Goal: Information Seeking & Learning: Learn about a topic

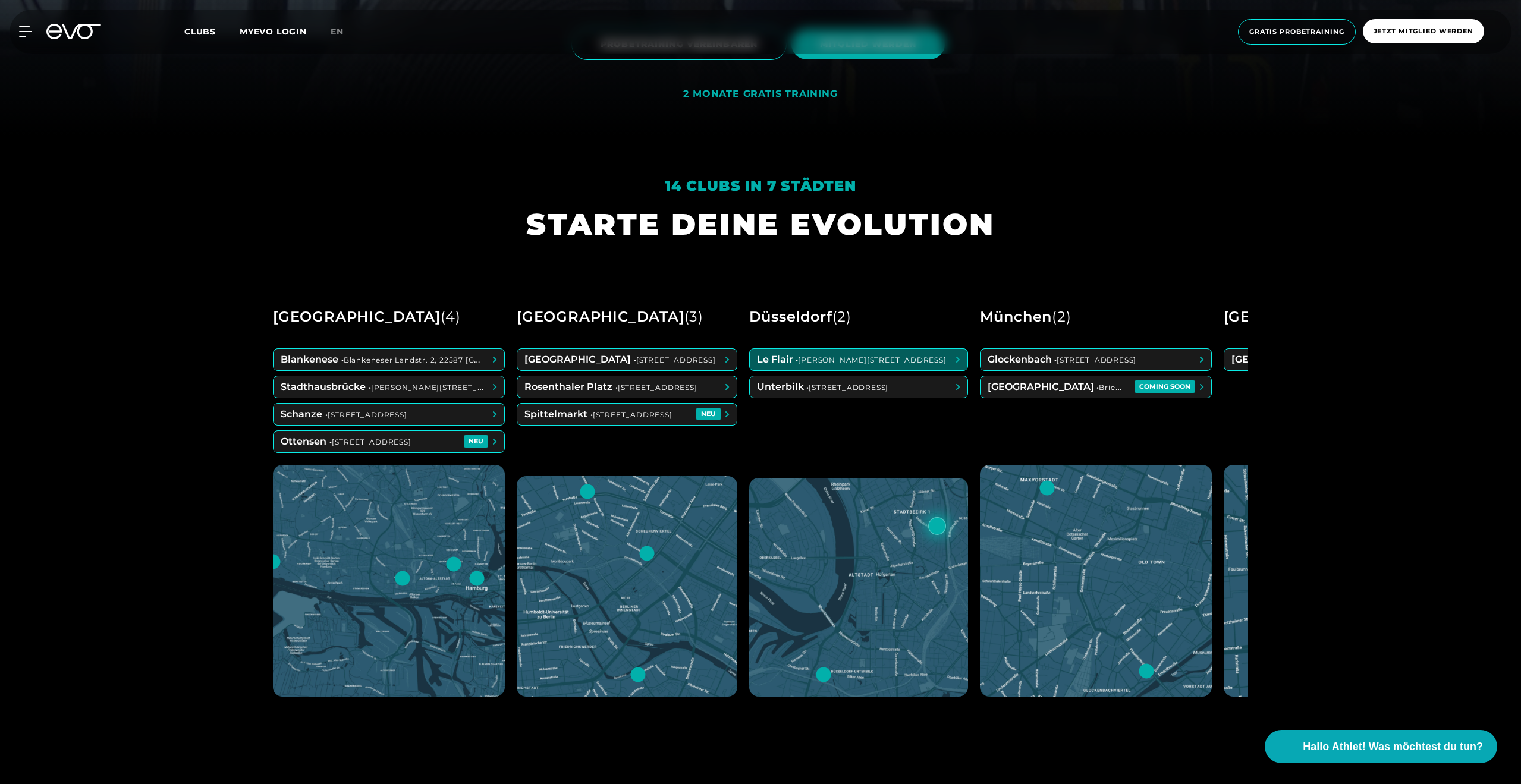
scroll to position [566, 0]
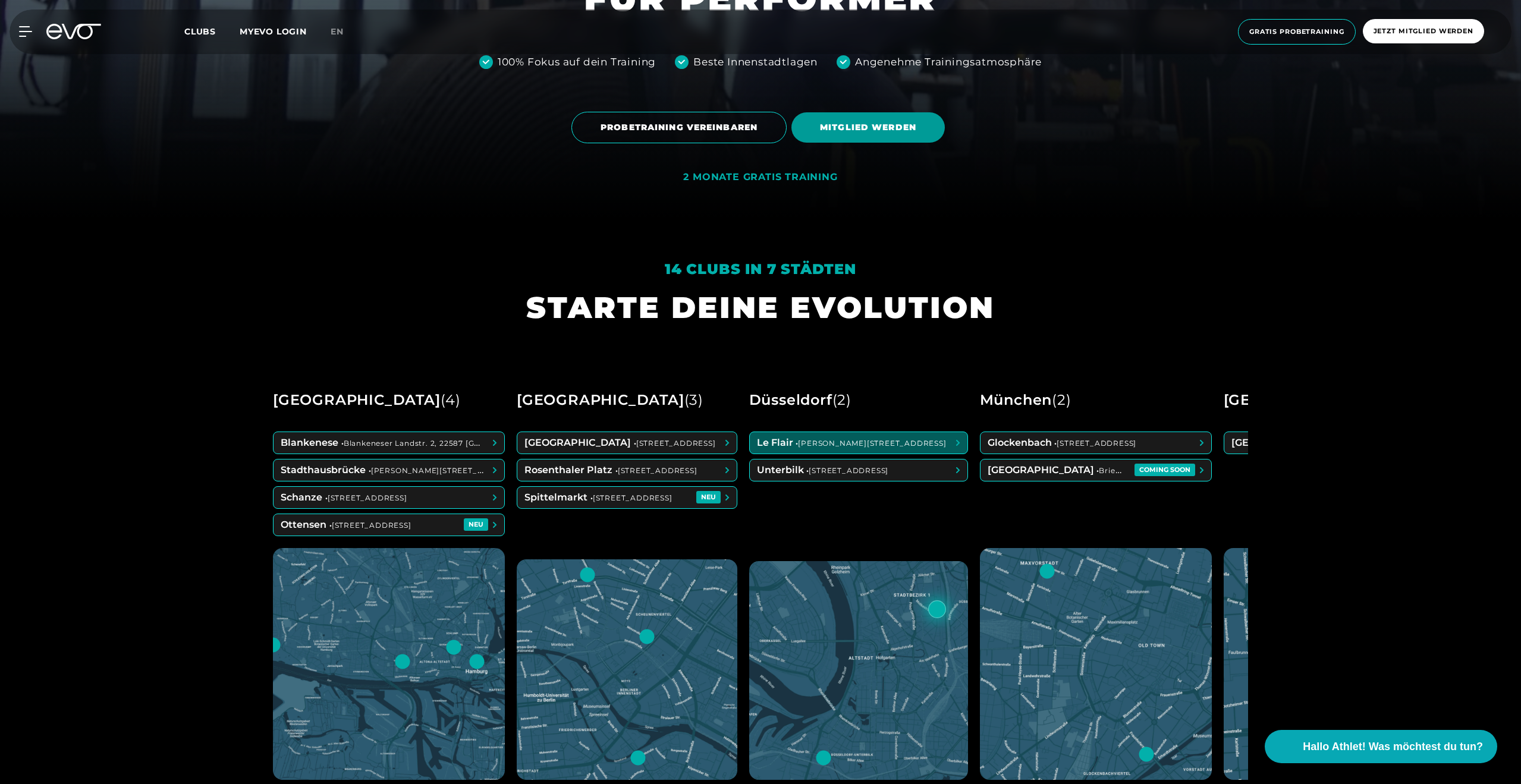
click at [883, 118] on span "MITGLIED WERDEN" at bounding box center [868, 127] width 154 height 30
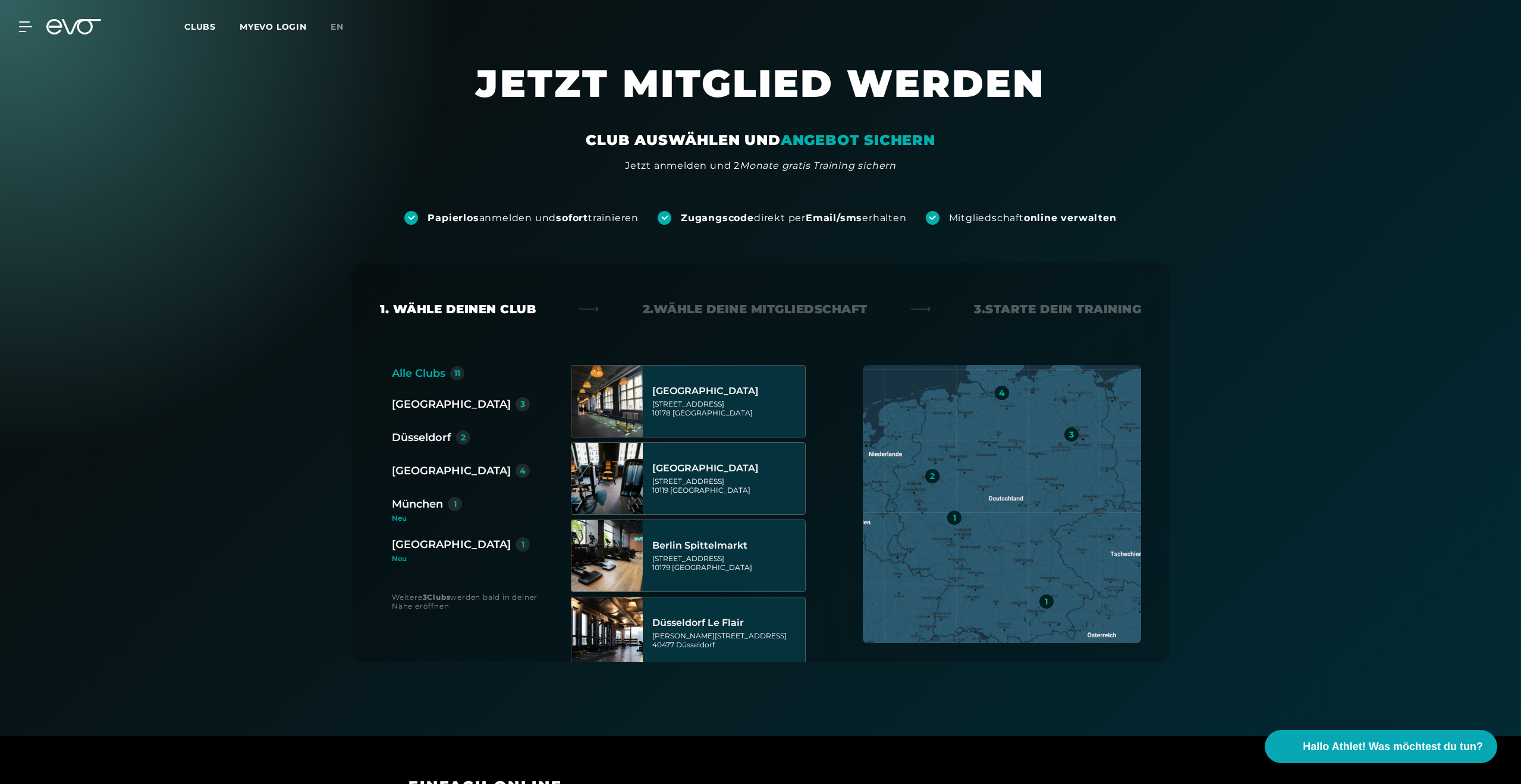
click at [417, 400] on div "[GEOGRAPHIC_DATA]" at bounding box center [451, 404] width 119 height 17
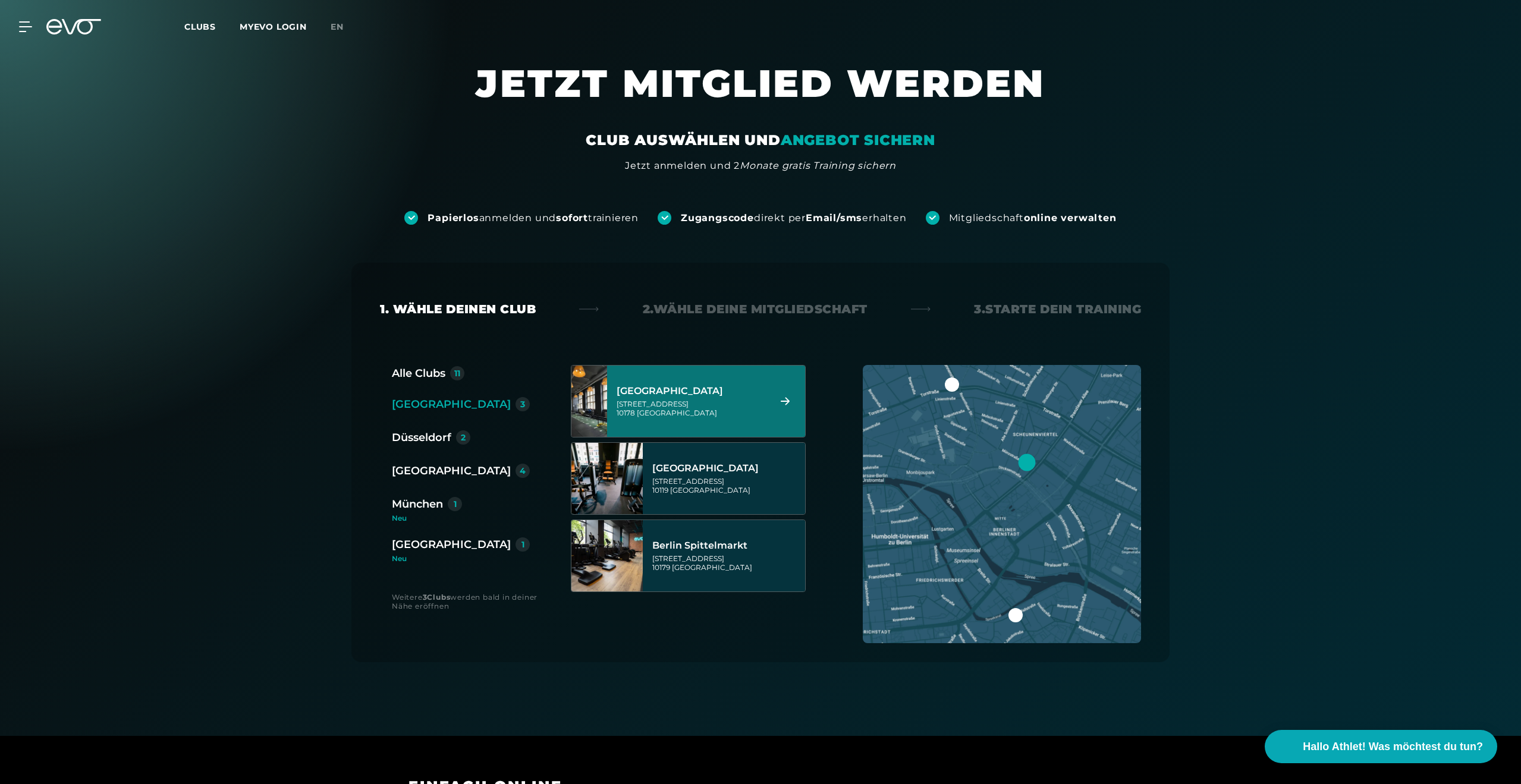
click at [439, 439] on div "Düsseldorf" at bounding box center [422, 437] width 59 height 17
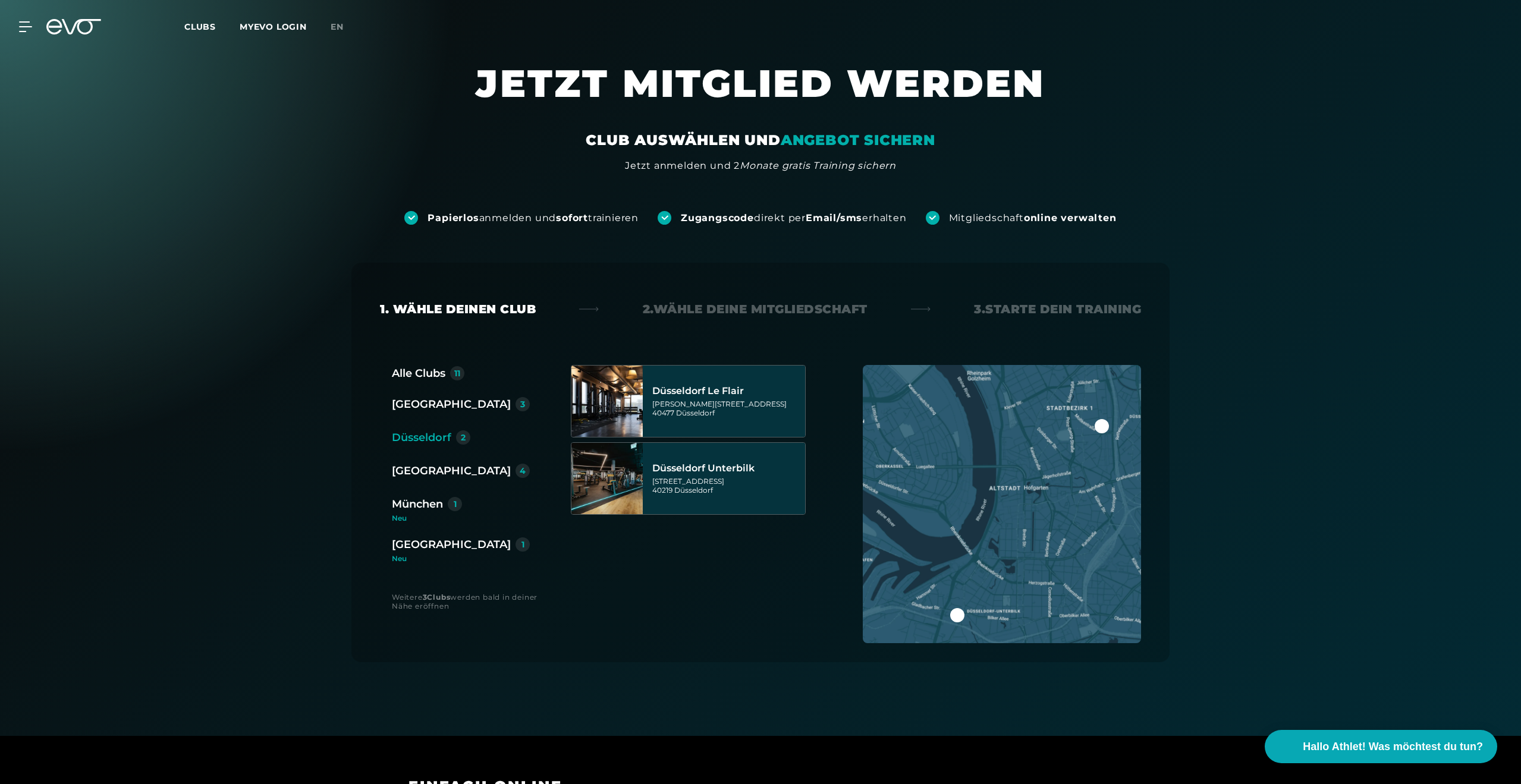
click at [425, 472] on div "[GEOGRAPHIC_DATA]" at bounding box center [451, 471] width 119 height 17
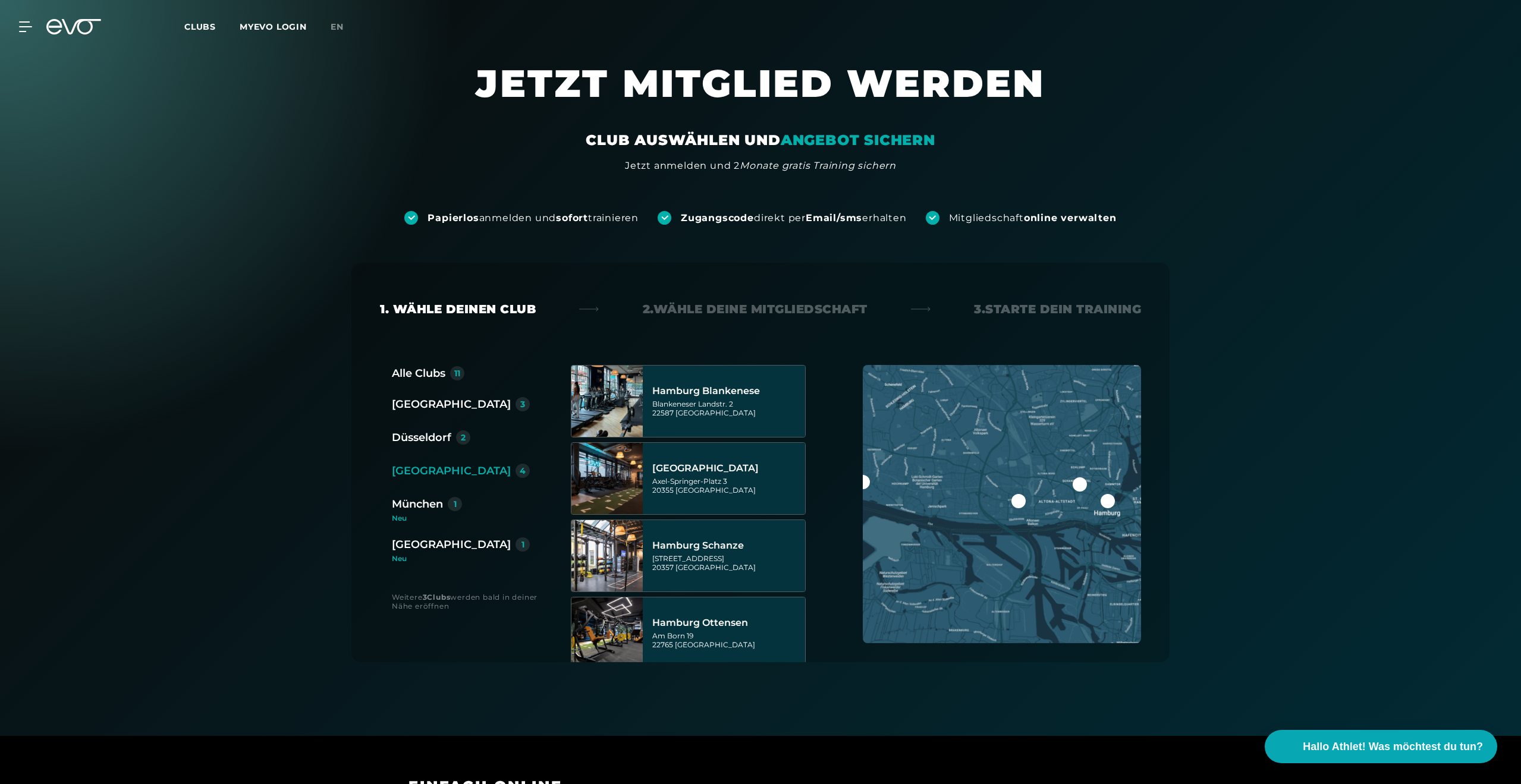
click at [414, 547] on div "[GEOGRAPHIC_DATA]" at bounding box center [451, 544] width 119 height 17
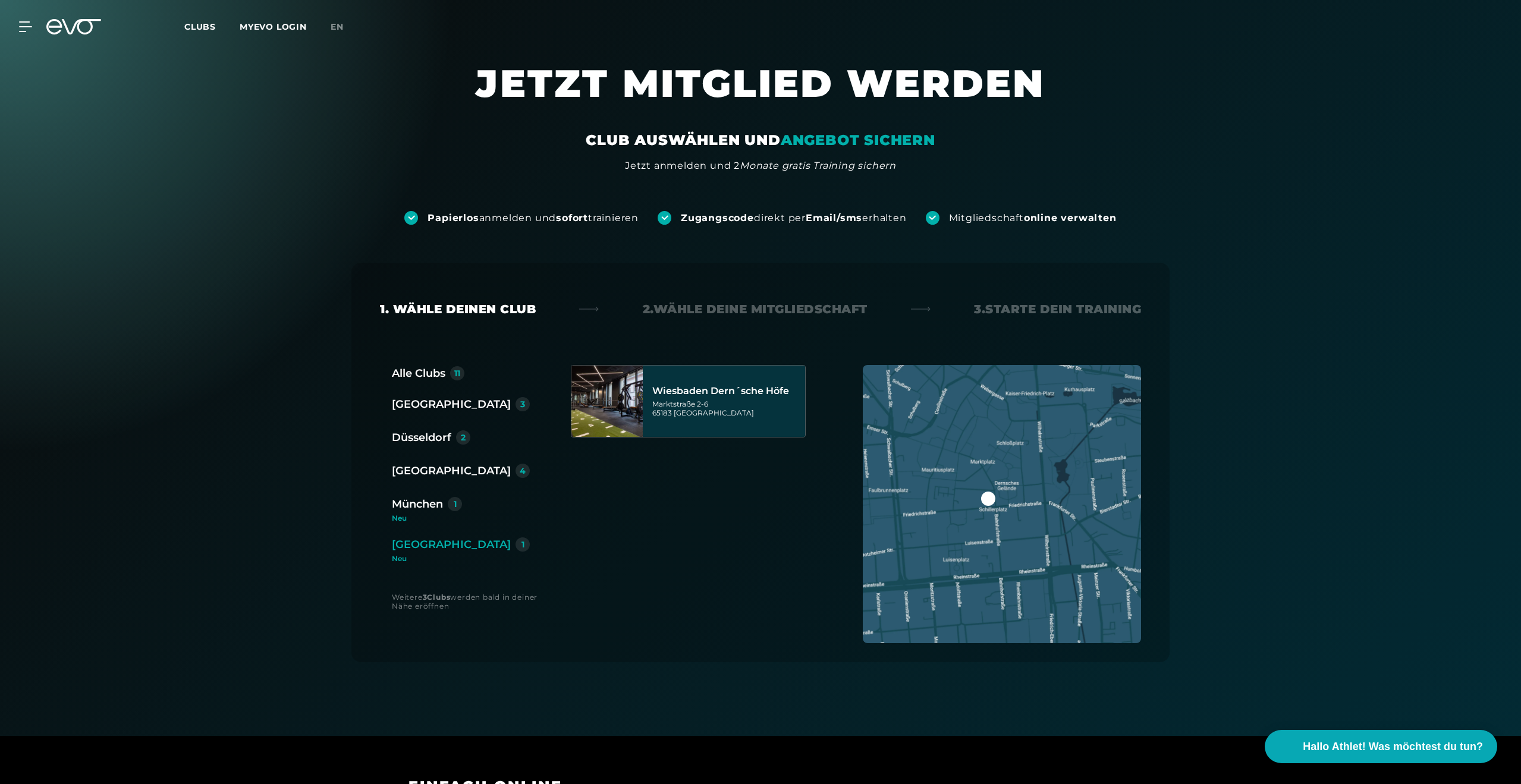
click at [421, 507] on div "München" at bounding box center [418, 504] width 51 height 17
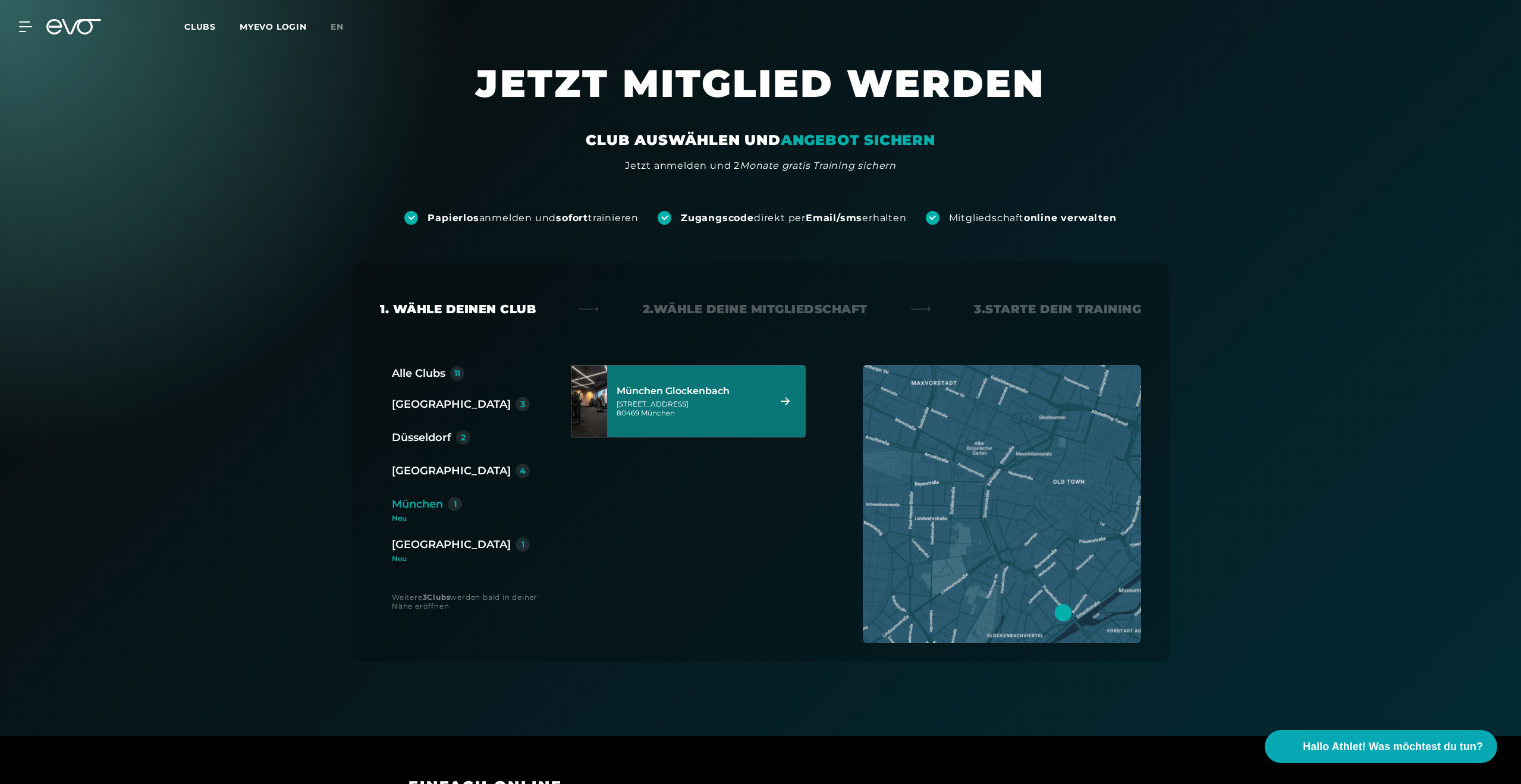
click at [71, 30] on icon at bounding box center [73, 27] width 54 height 15
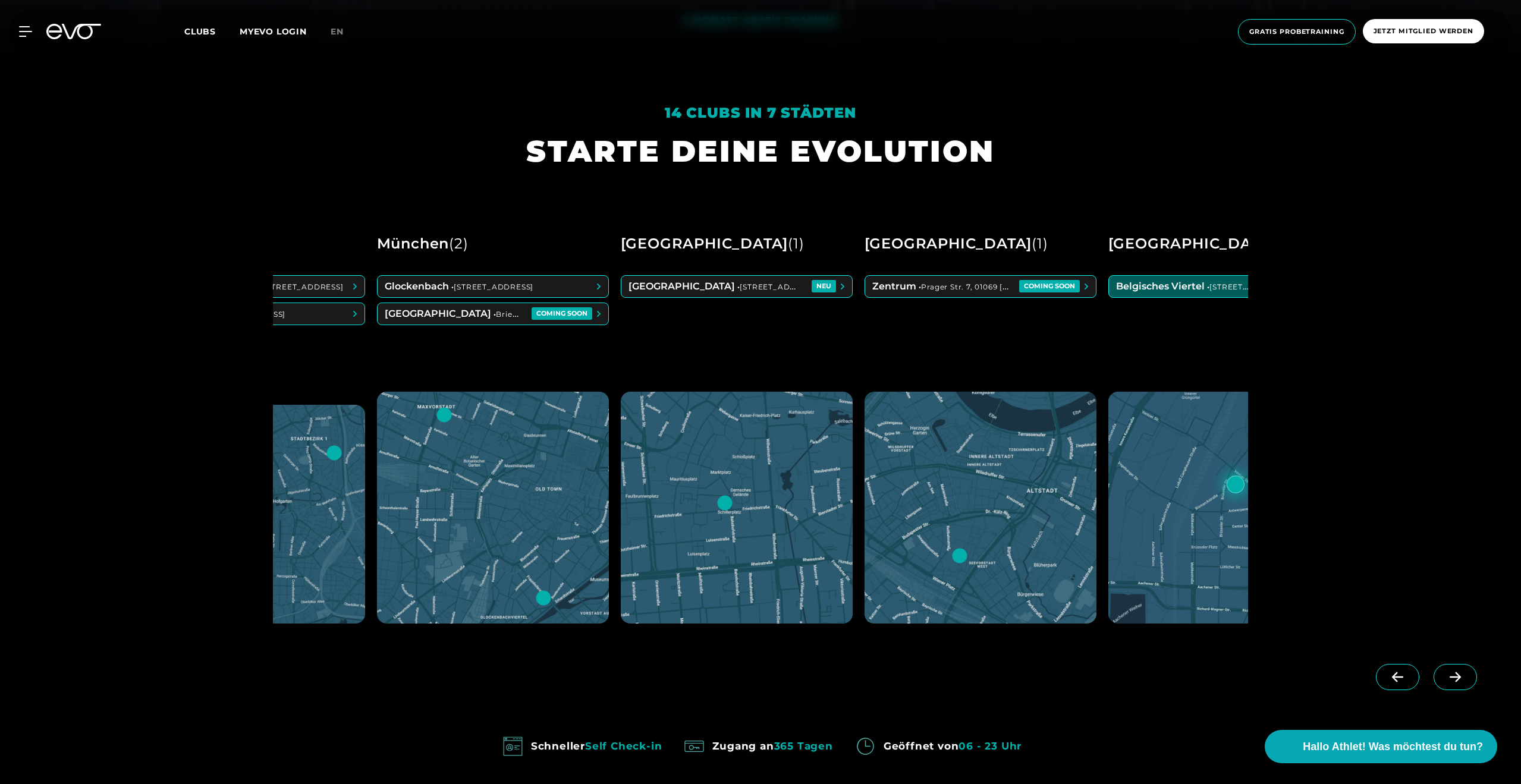
scroll to position [0, 604]
click at [1187, 280] on span at bounding box center [1224, 286] width 231 height 21
